Goal: Entertainment & Leisure: Consume media (video, audio)

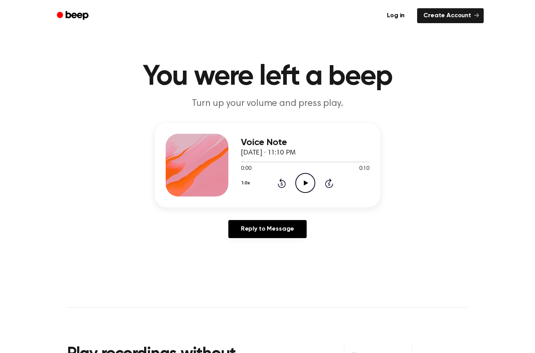
click at [309, 181] on icon "Play Audio" at bounding box center [306, 183] width 20 height 20
click at [307, 188] on icon "Play Audio" at bounding box center [306, 183] width 20 height 20
click at [300, 185] on icon "Play Audio" at bounding box center [306, 183] width 20 height 20
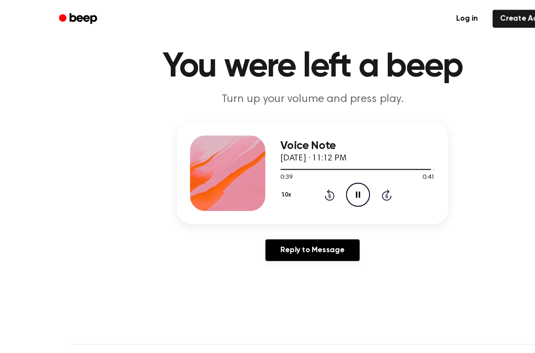
scroll to position [16, 0]
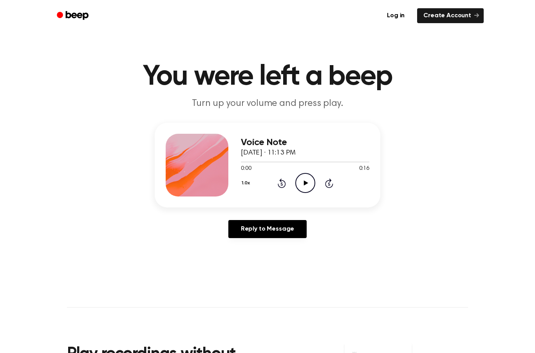
click at [301, 178] on icon "Play Audio" at bounding box center [306, 183] width 20 height 20
click at [311, 186] on icon "Play Audio" at bounding box center [306, 183] width 20 height 20
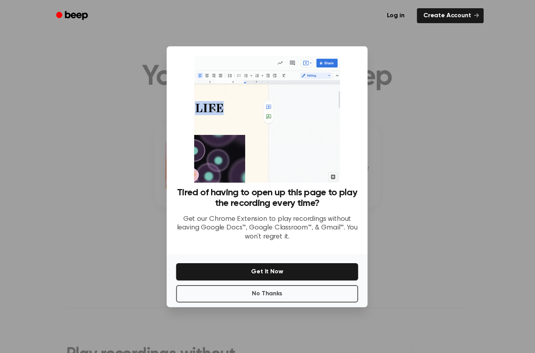
click at [320, 302] on button "No Thanks" at bounding box center [268, 293] width 182 height 17
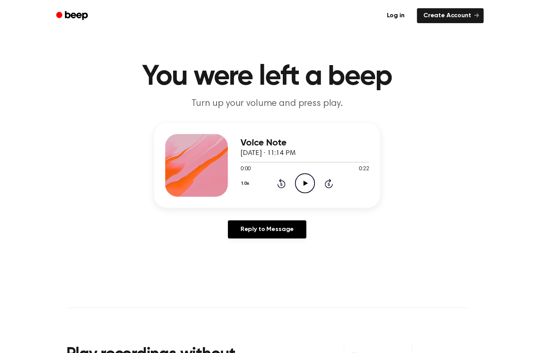
click at [305, 188] on icon "Play Audio" at bounding box center [306, 183] width 20 height 20
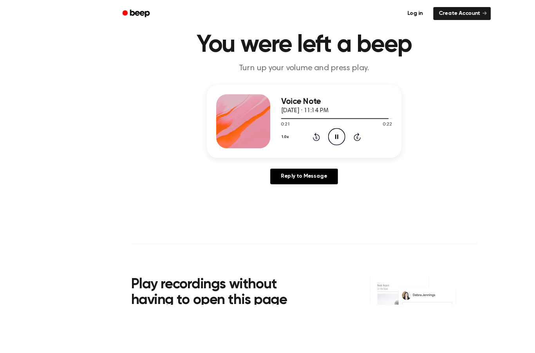
scroll to position [45, 0]
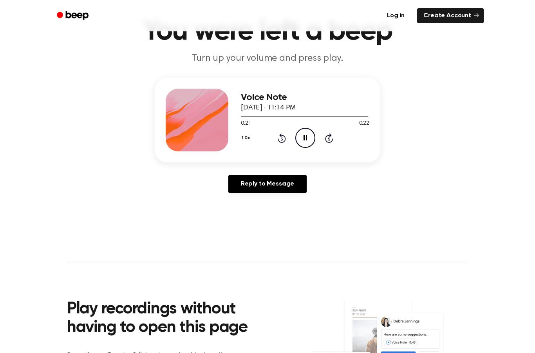
click at [310, 133] on icon "Pause Audio" at bounding box center [306, 138] width 20 height 20
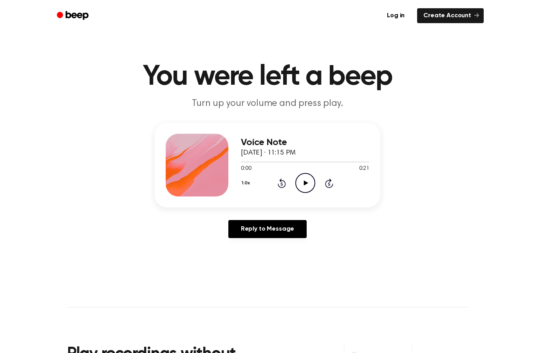
click at [307, 175] on icon "Play Audio" at bounding box center [306, 183] width 20 height 20
click at [305, 176] on icon "Play Audio" at bounding box center [306, 183] width 20 height 20
click at [299, 186] on icon "Play Audio" at bounding box center [306, 183] width 20 height 20
click at [313, 178] on icon "Play Audio" at bounding box center [306, 183] width 20 height 20
